Goal: Task Accomplishment & Management: Manage account settings

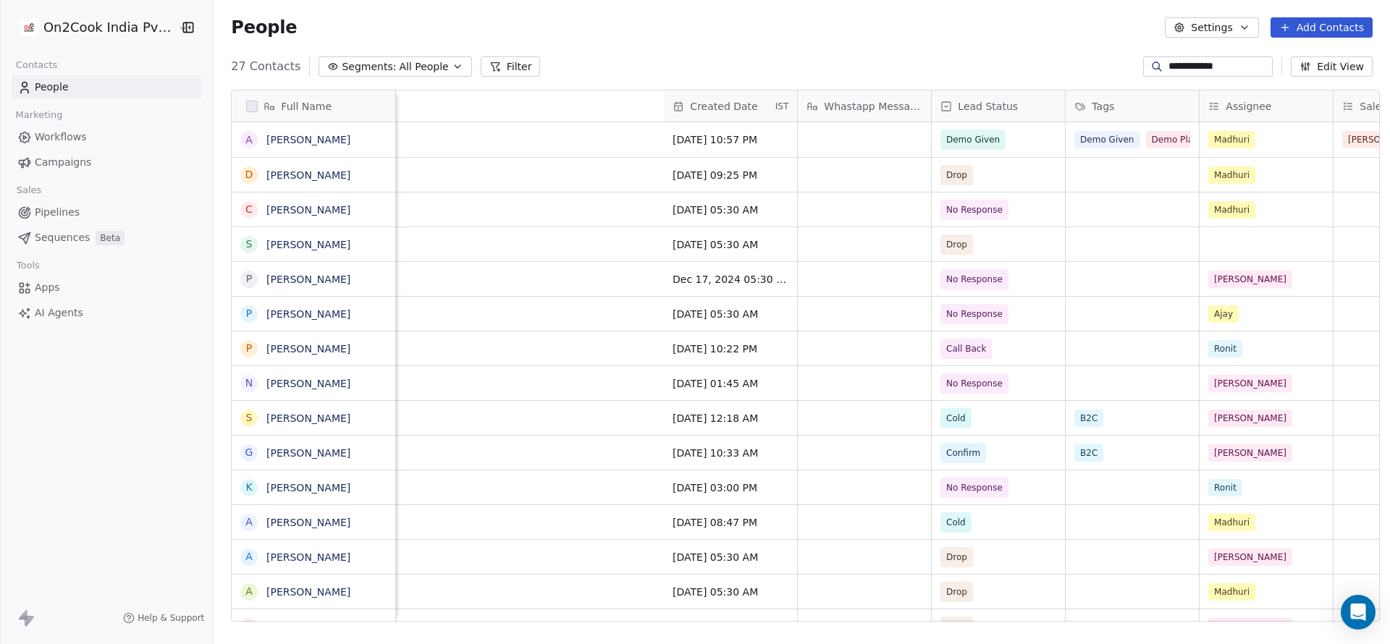
scroll to position [0, 1520]
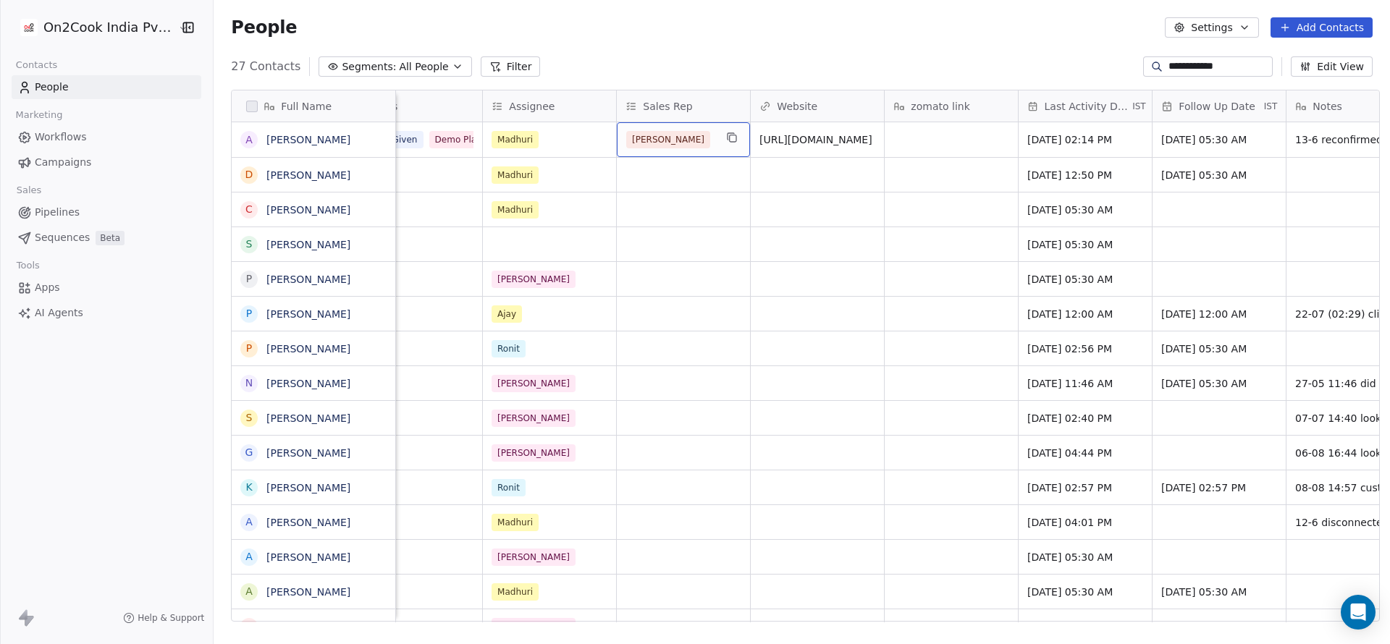
click at [679, 140] on div "[PERSON_NAME]" at bounding box center [670, 139] width 88 height 17
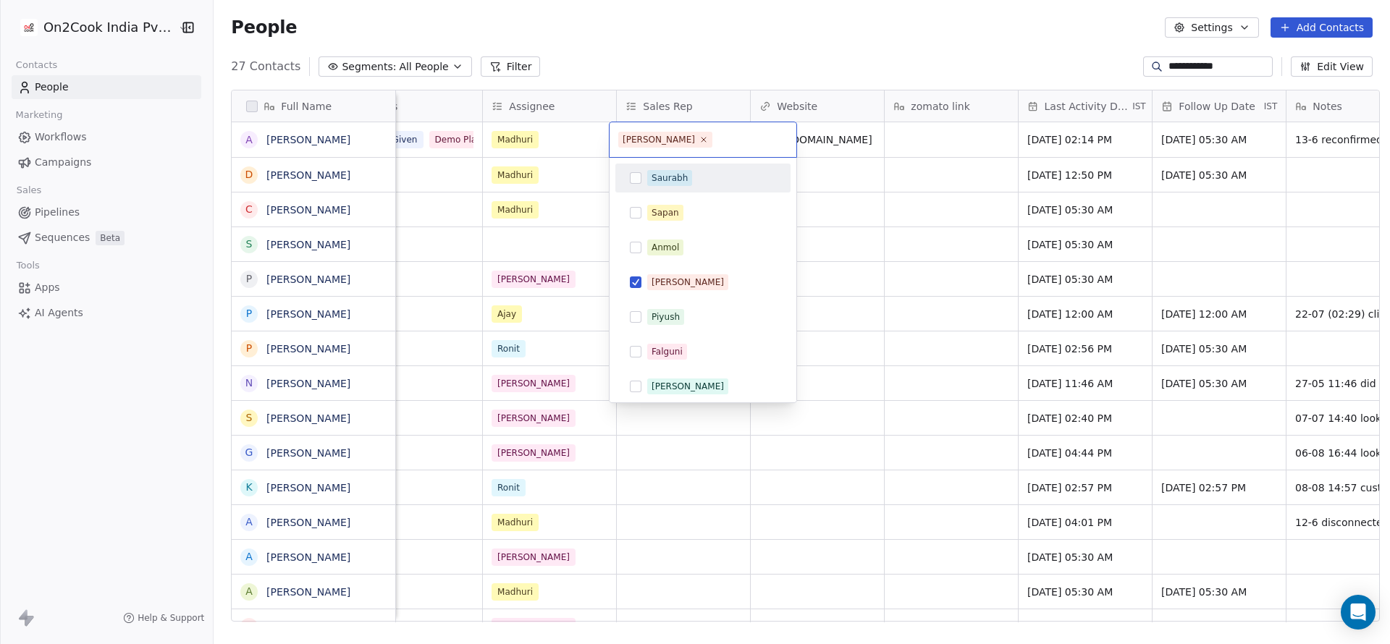
click at [689, 178] on span "Saurabh" at bounding box center [669, 178] width 45 height 16
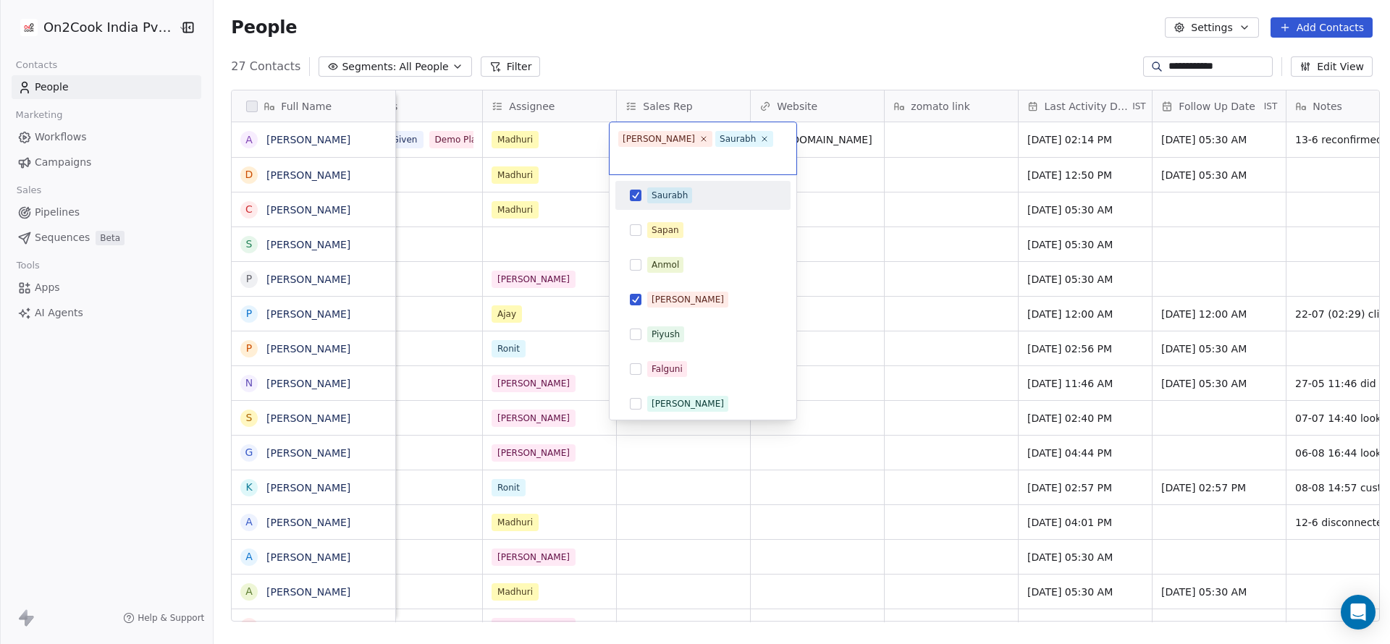
click at [771, 10] on html "**********" at bounding box center [695, 322] width 1390 height 644
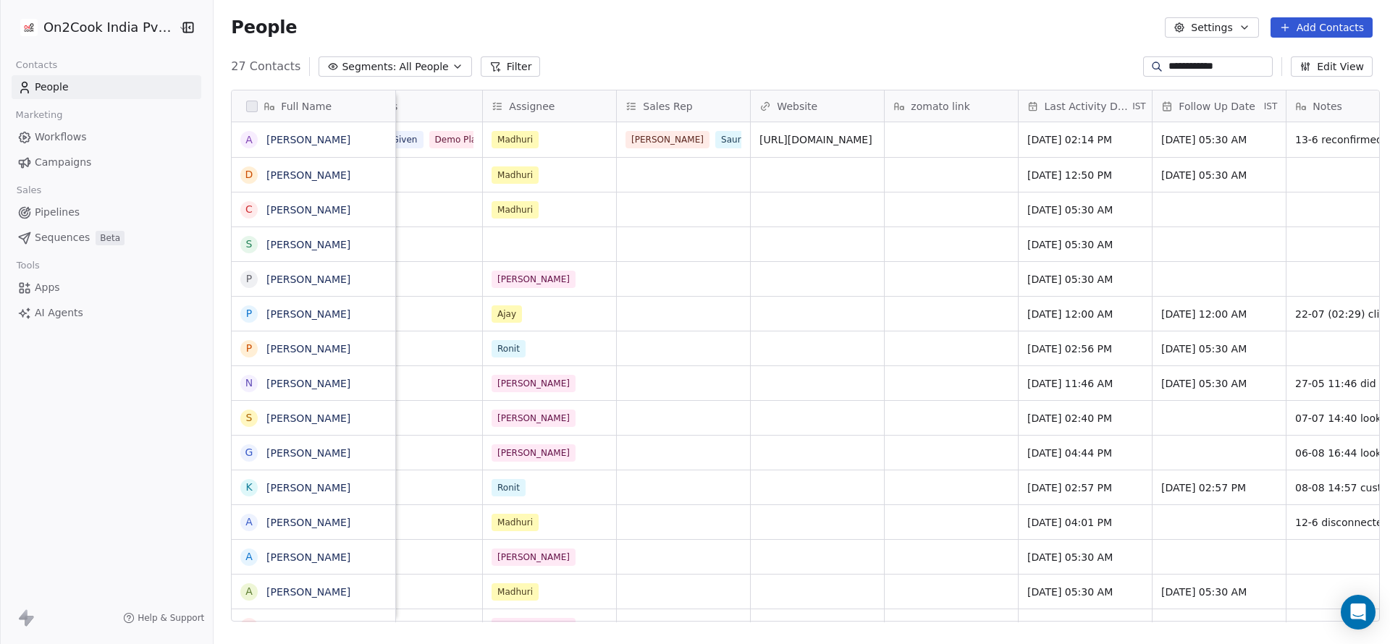
scroll to position [0, 1086]
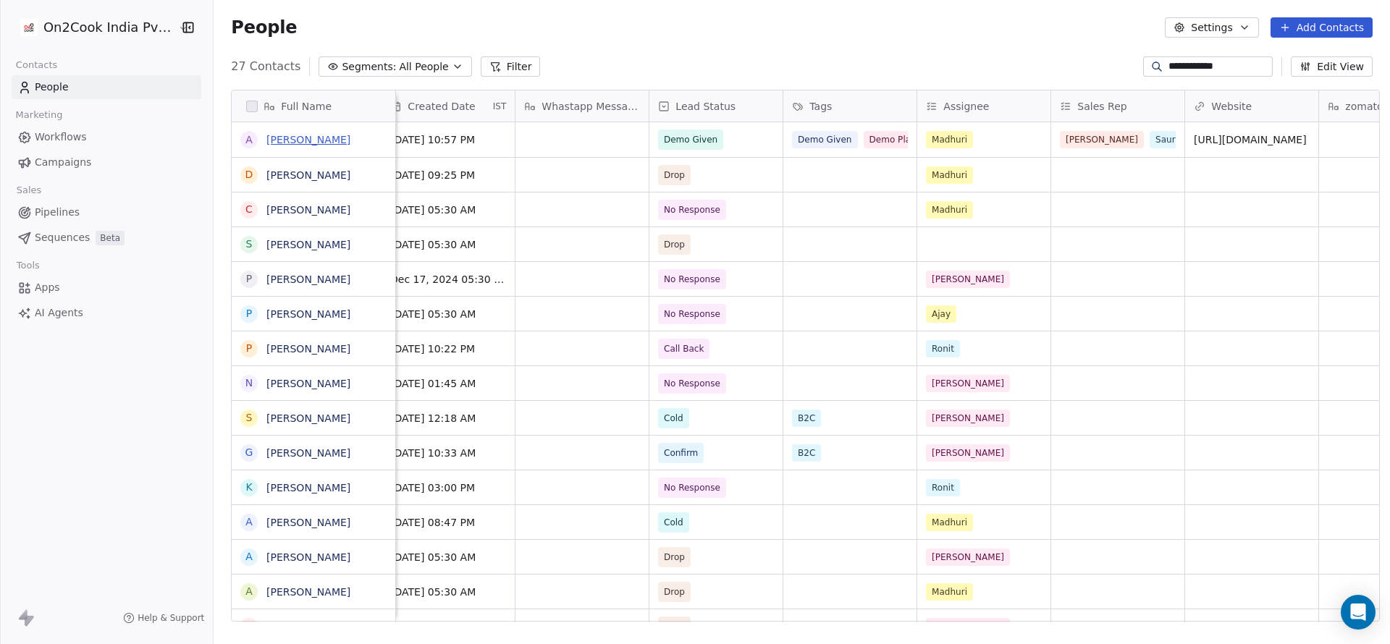
click at [300, 139] on link "Ashutosh Jha" at bounding box center [308, 140] width 84 height 12
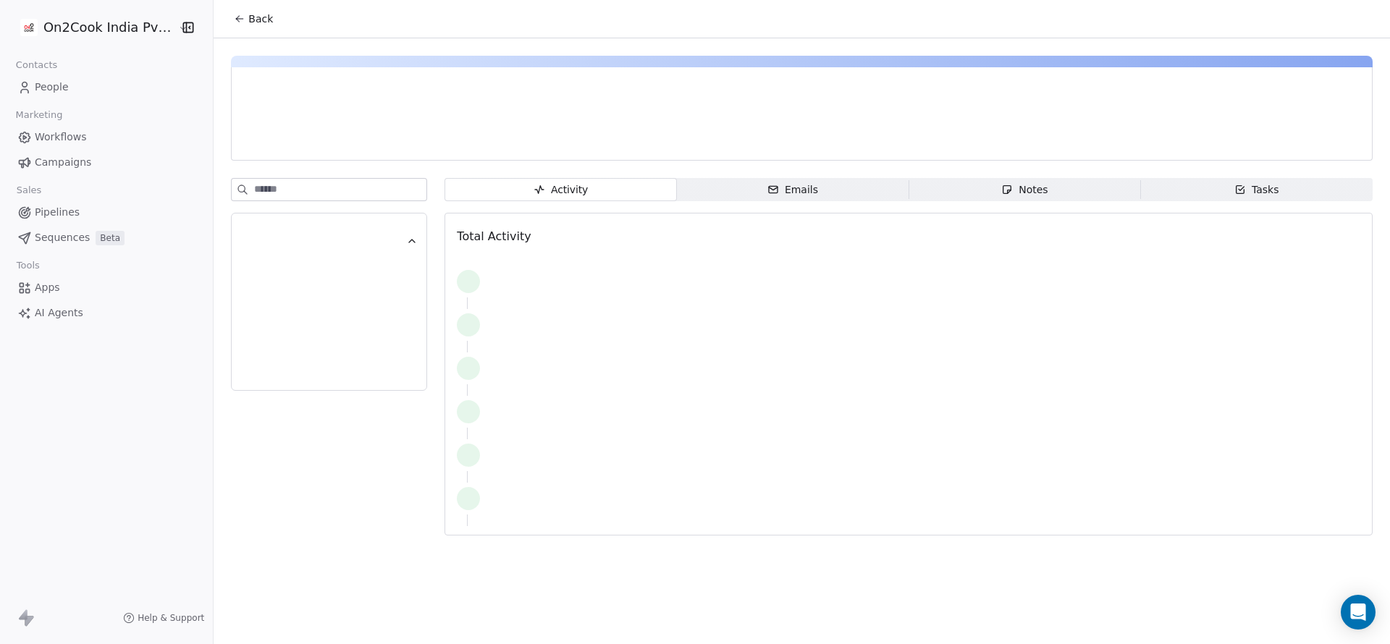
click at [998, 194] on span "Notes Notes" at bounding box center [1024, 189] width 232 height 23
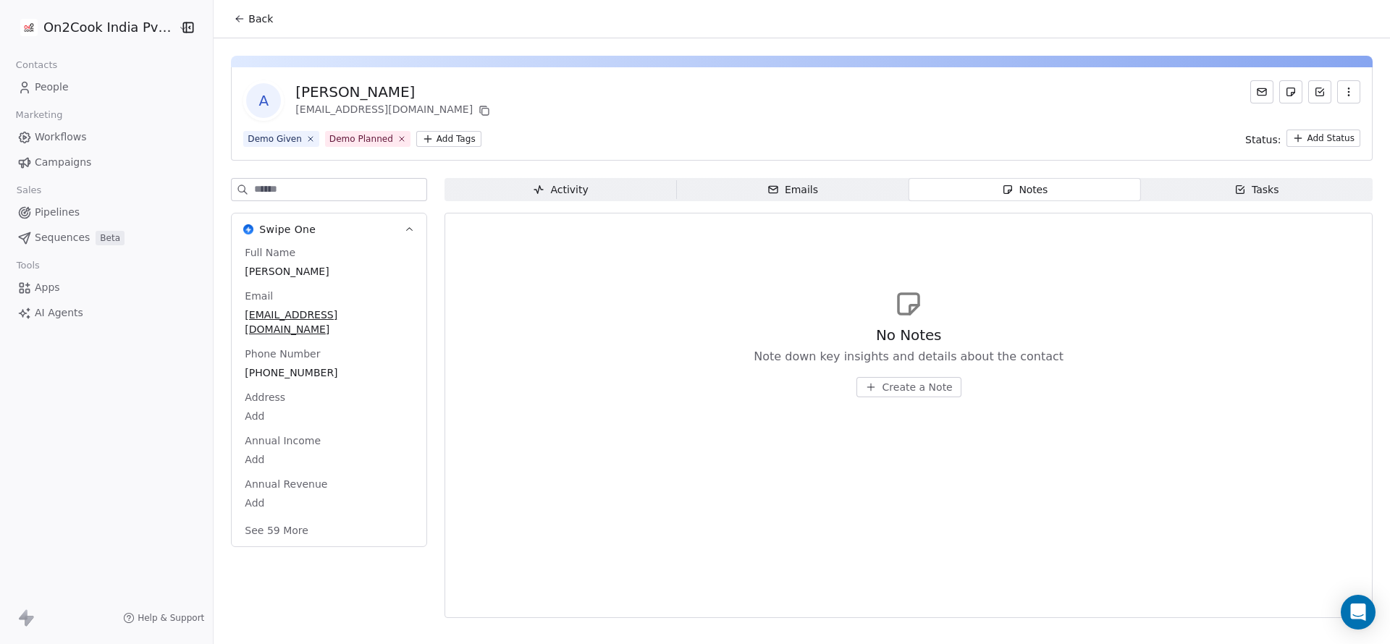
click at [908, 378] on button "Create a Note" at bounding box center [908, 387] width 105 height 20
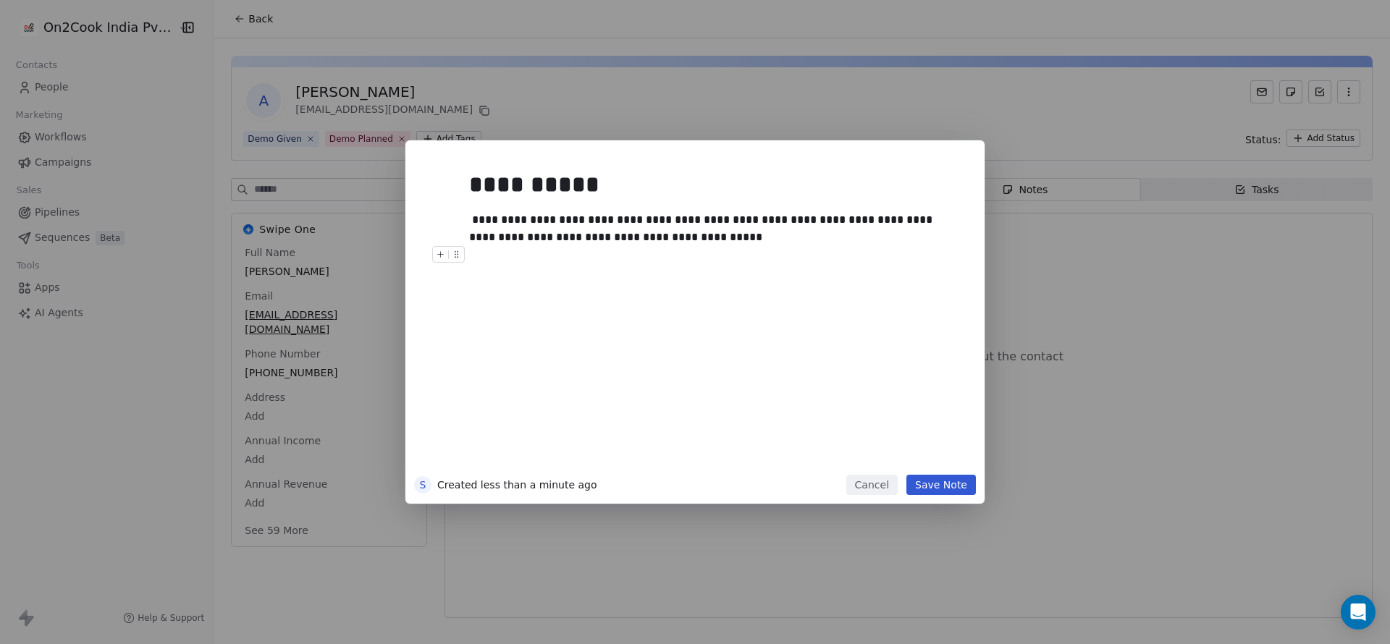
click at [950, 494] on button "Save Note" at bounding box center [940, 485] width 69 height 20
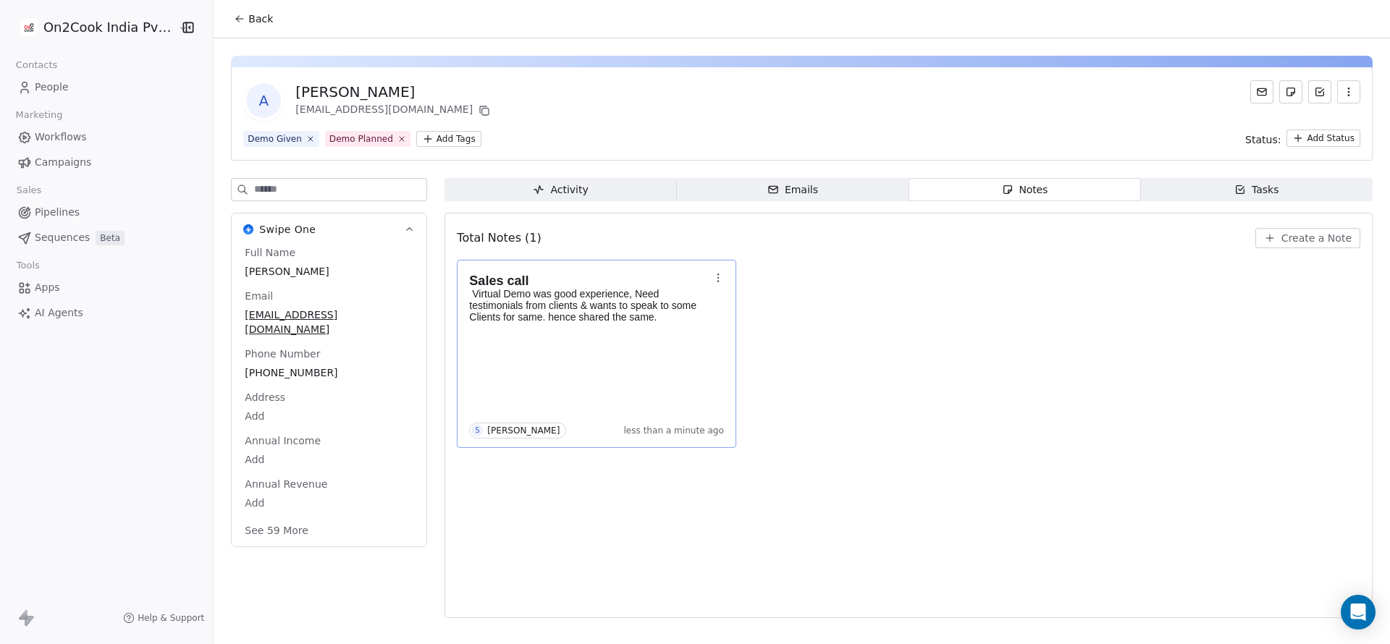
click at [712, 280] on icon "button" at bounding box center [718, 278] width 12 height 12
click at [730, 311] on button "Edit" at bounding box center [756, 308] width 98 height 23
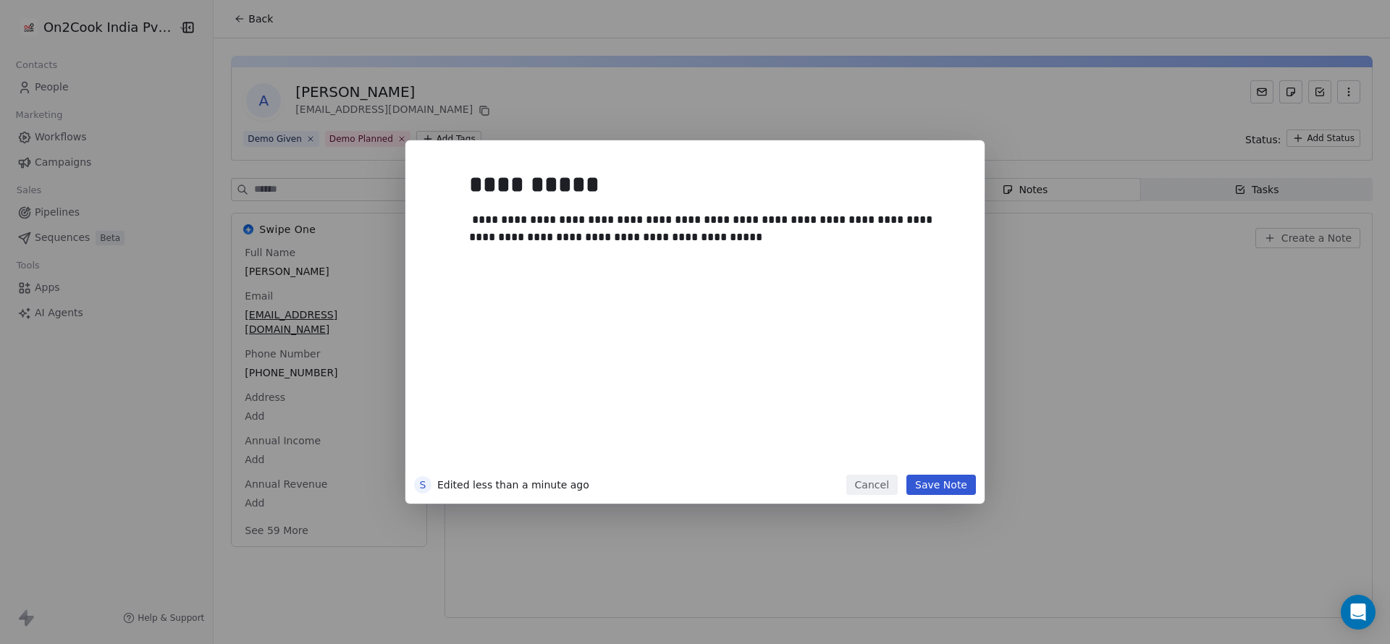
click at [602, 353] on div "**********" at bounding box center [716, 315] width 495 height 308
click at [945, 491] on button "Save Note" at bounding box center [940, 485] width 69 height 20
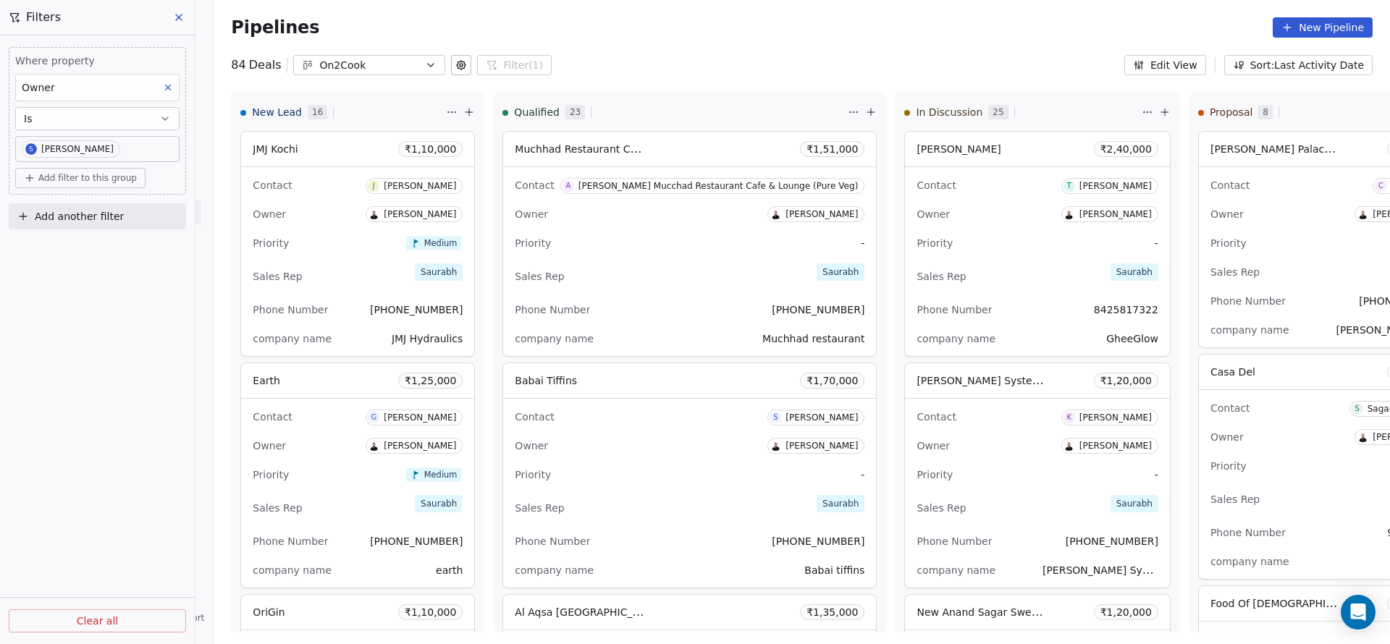
scroll to position [5298, 0]
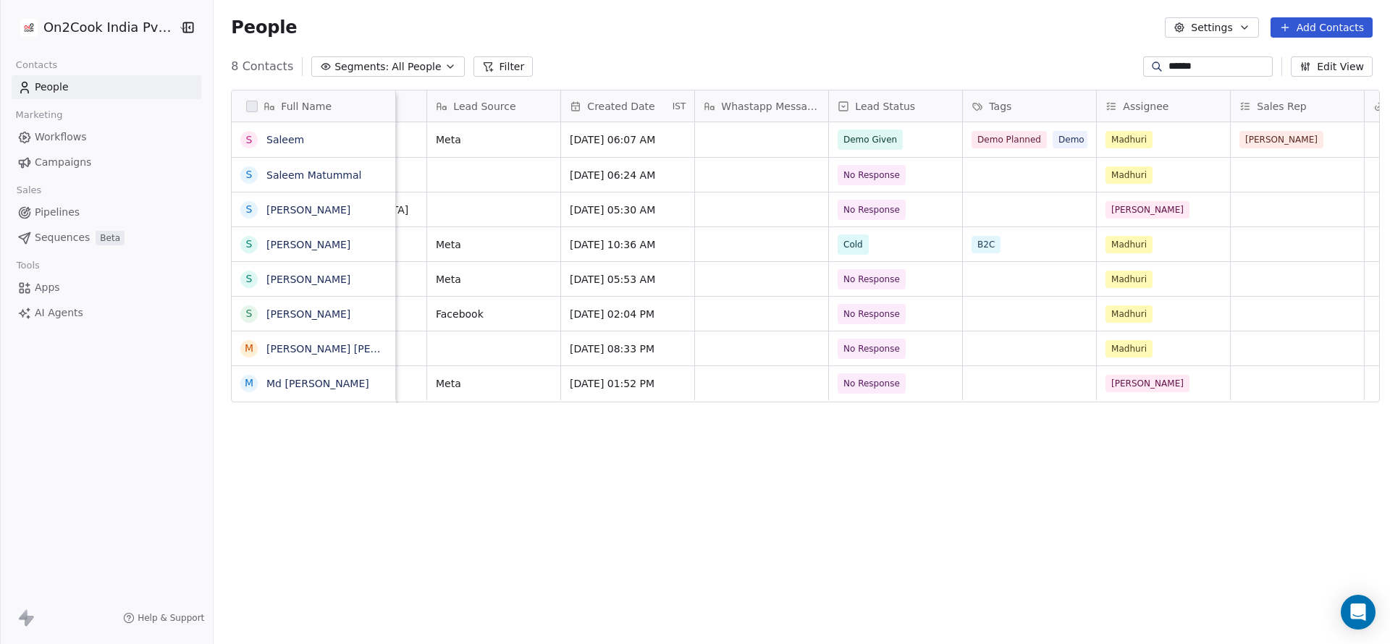
scroll to position [0, 977]
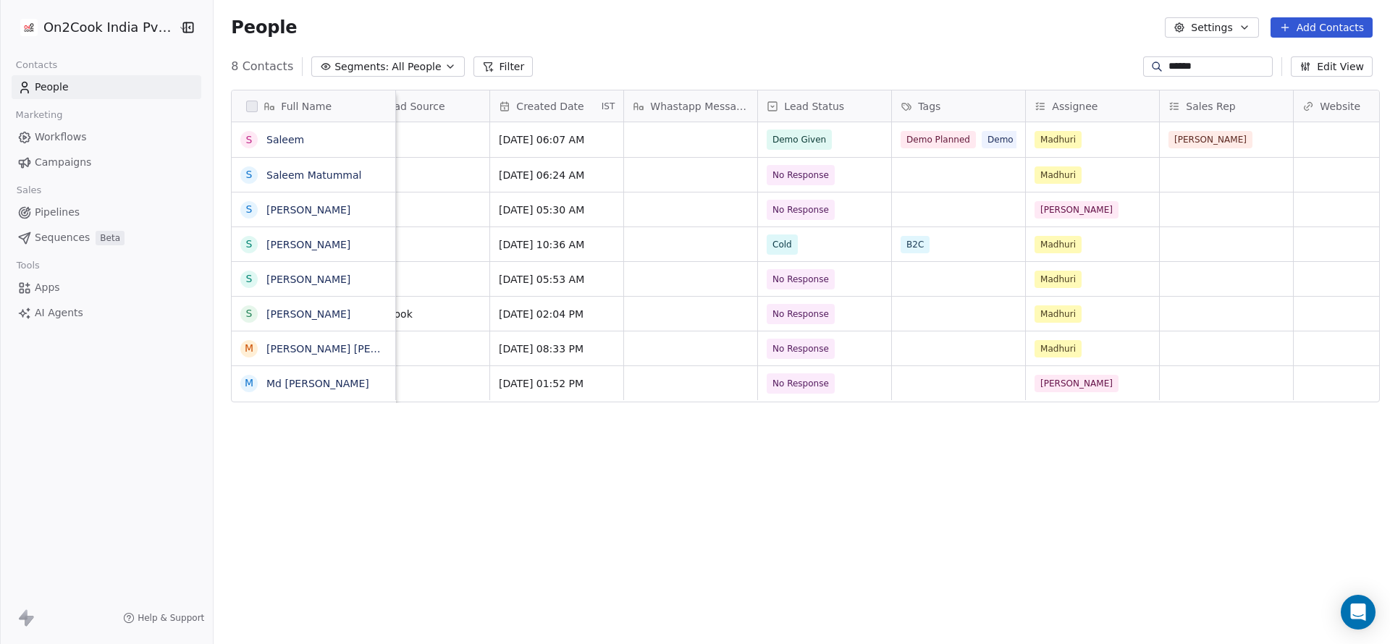
type input "******"
click at [1218, 136] on div "Salim" at bounding box center [1213, 139] width 88 height 17
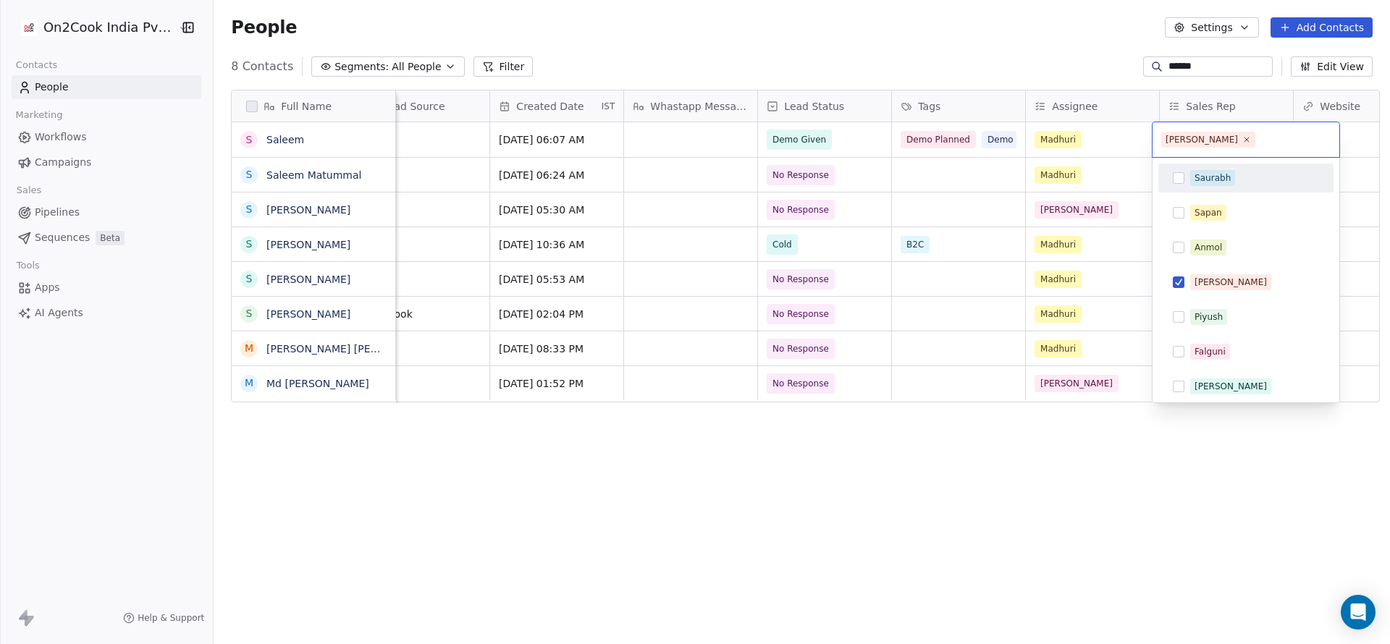
click at [1224, 175] on div "Saurabh" at bounding box center [1212, 178] width 36 height 13
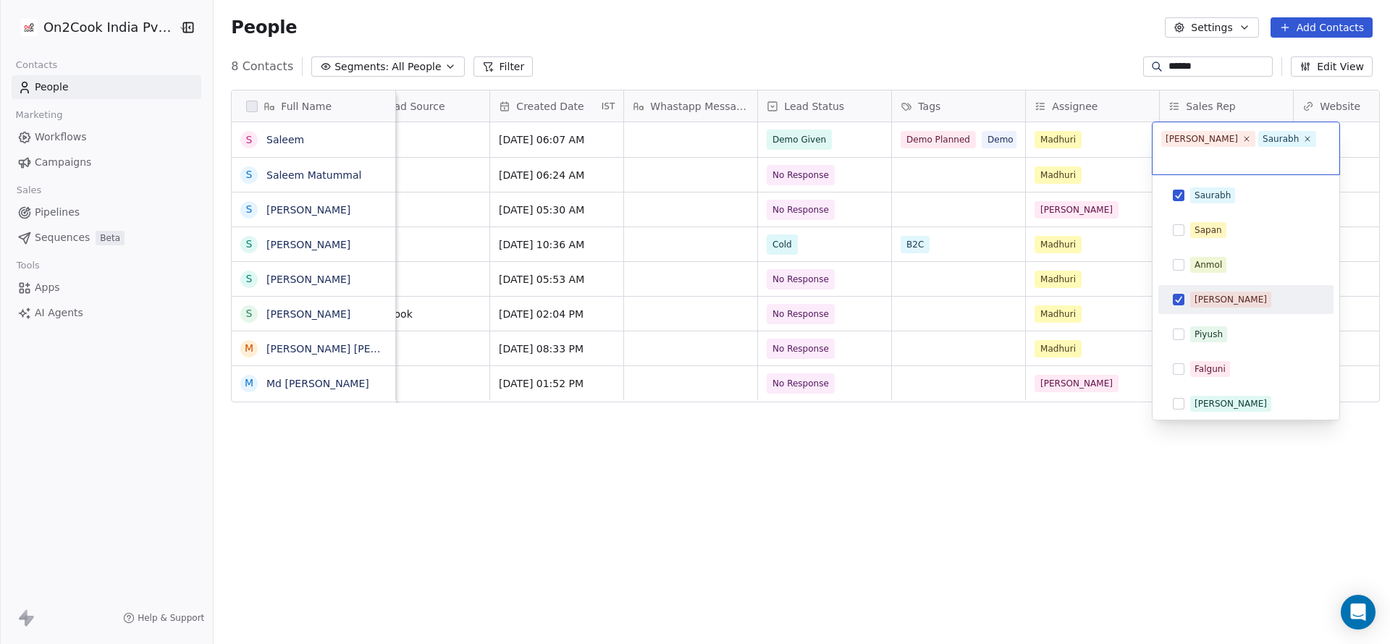
click at [1057, 523] on html "On2Cook India Pvt. Ltd. Contacts People Marketing Workflows Campaigns Sales Pip…" at bounding box center [695, 322] width 1390 height 644
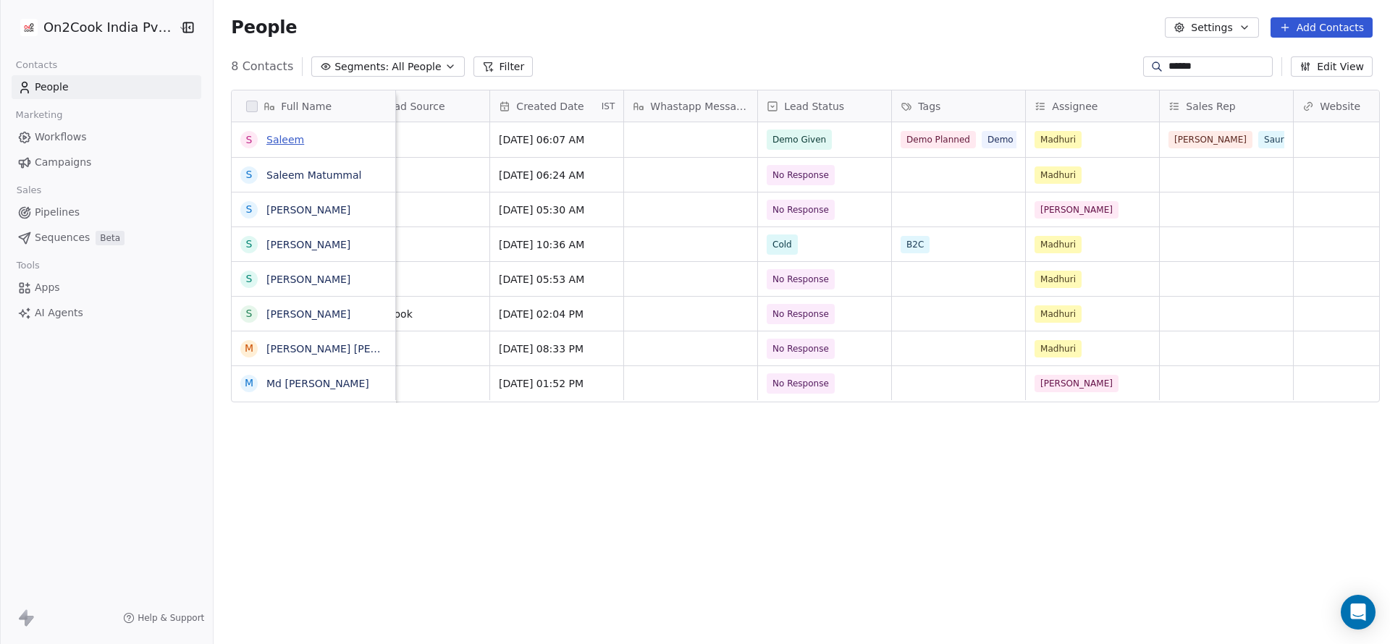
click at [276, 139] on link "Saleem" at bounding box center [285, 140] width 38 height 12
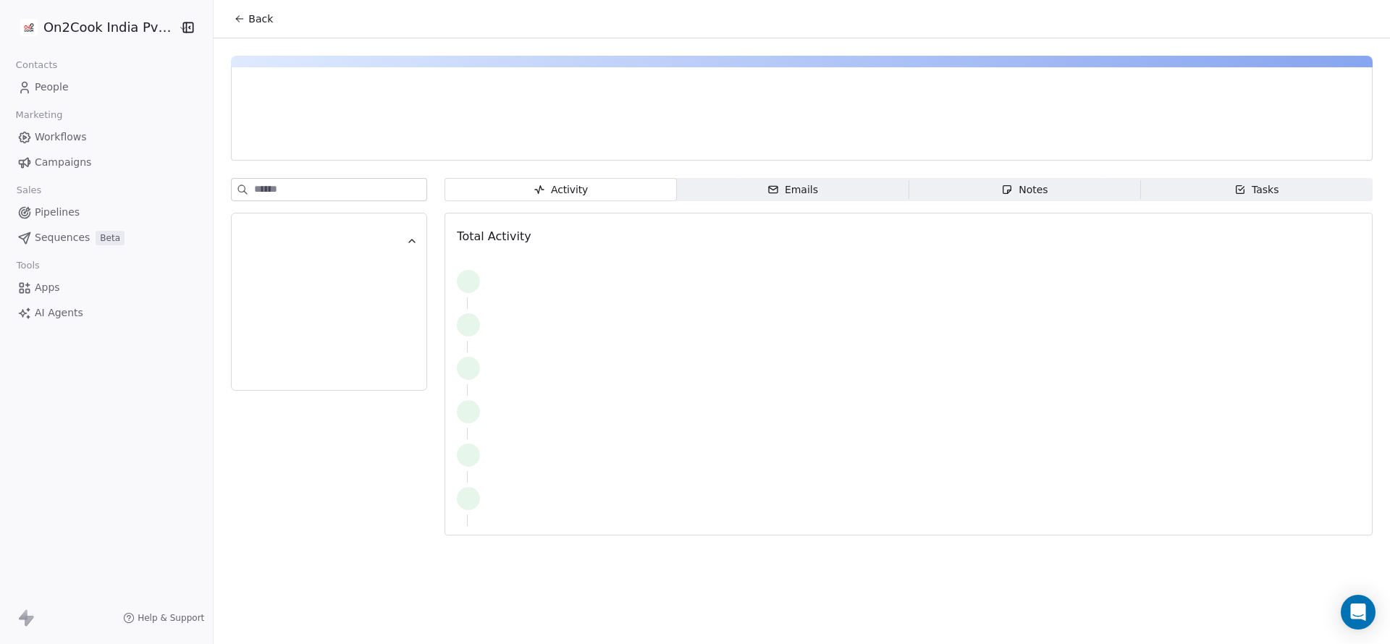
click at [1054, 194] on span "Notes Notes" at bounding box center [1024, 189] width 232 height 23
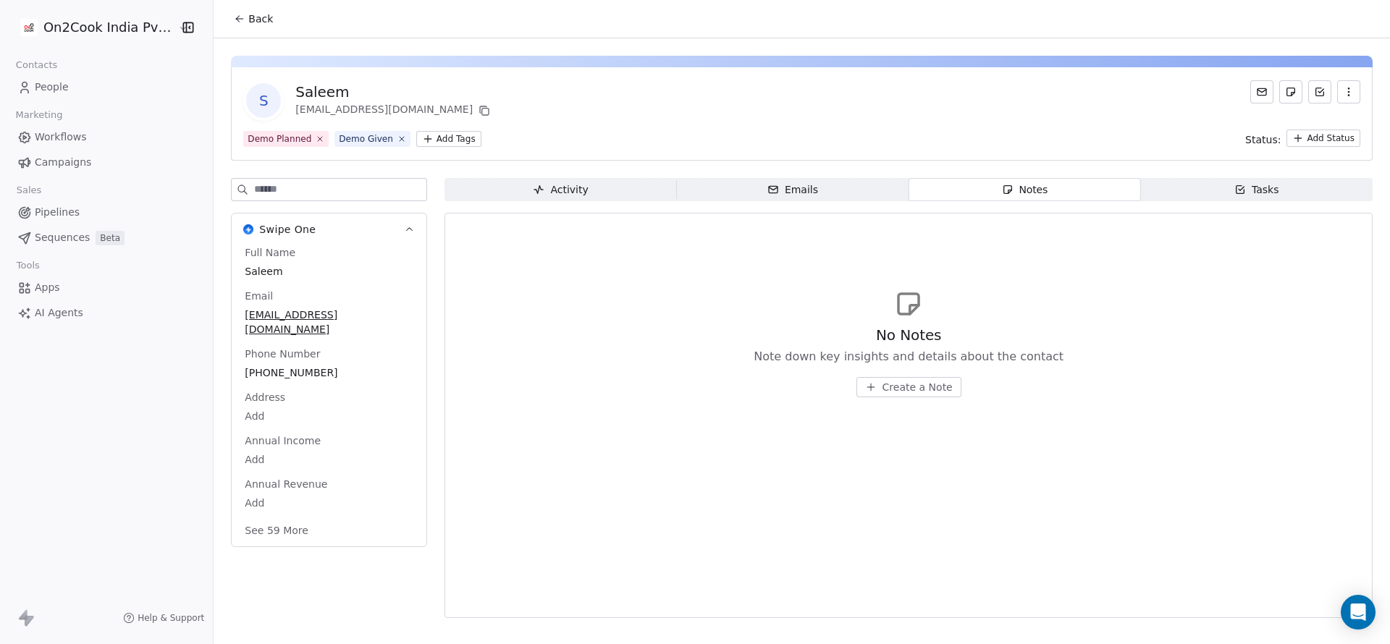
click at [892, 381] on span "Create a Note" at bounding box center [917, 387] width 70 height 14
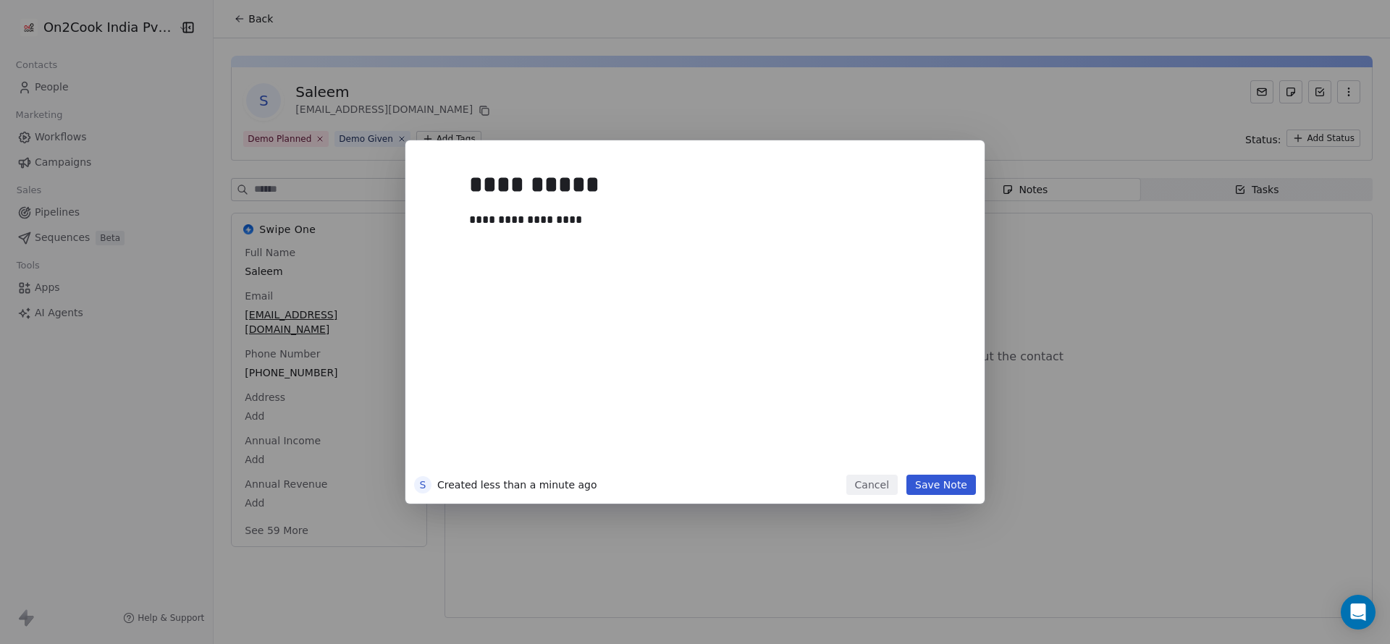
click at [938, 491] on button "Save Note" at bounding box center [940, 485] width 69 height 20
